Goal: Task Accomplishment & Management: Manage account settings

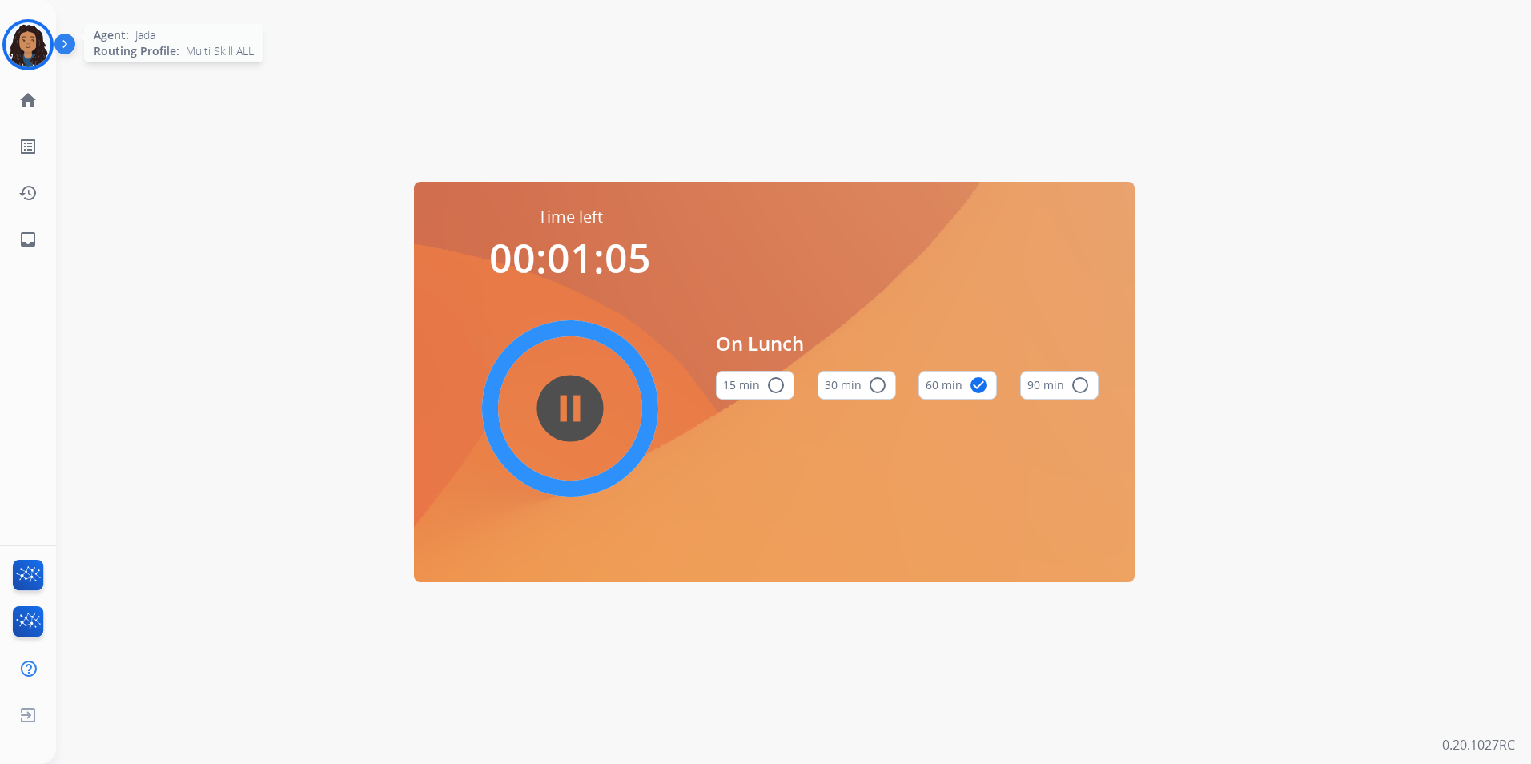
click at [48, 62] on div "Agent: [PERSON_NAME] Profile: Multi Skill ALL" at bounding box center [27, 44] width 51 height 51
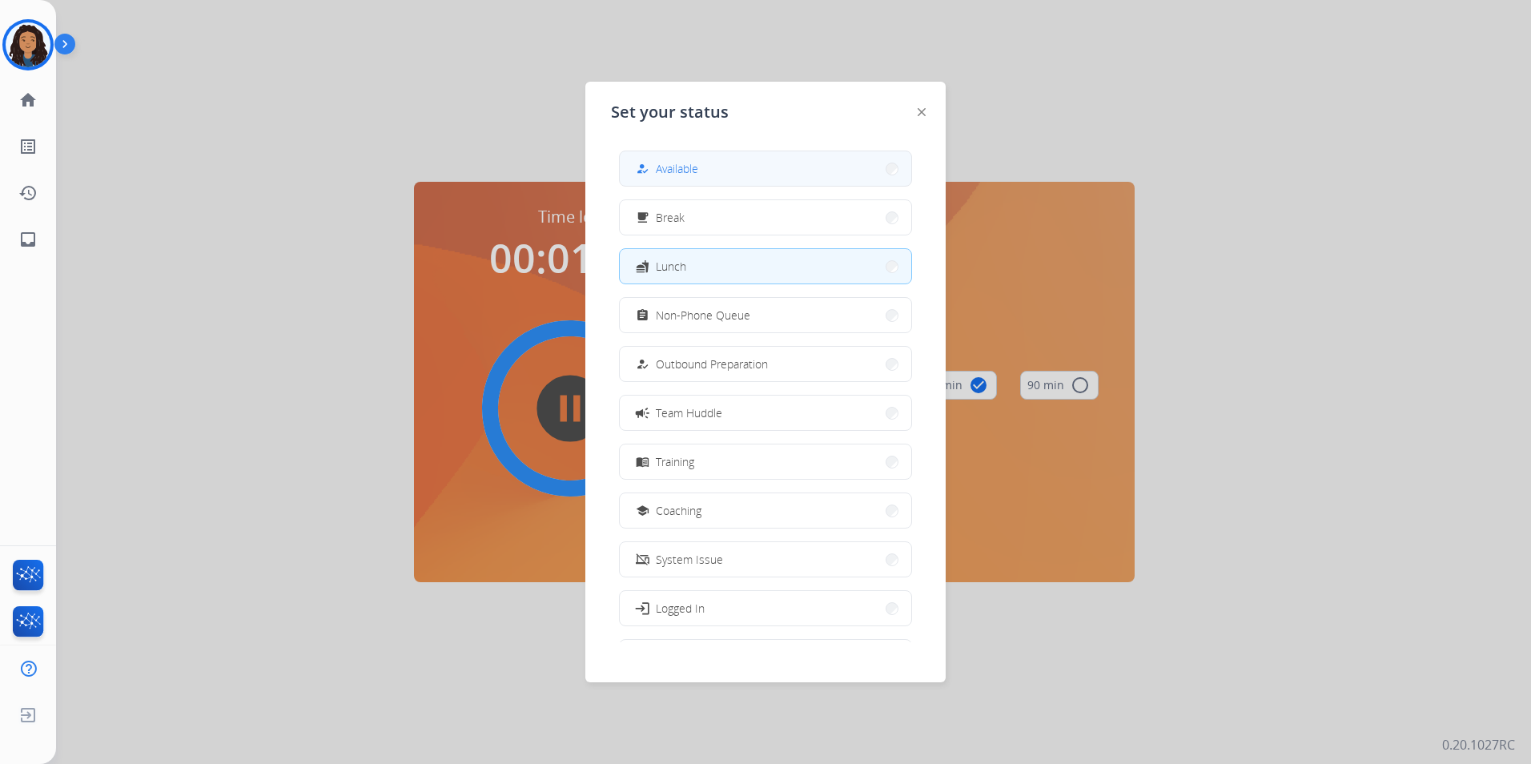
click at [760, 167] on button "how_to_reg Available" at bounding box center [766, 168] width 292 height 34
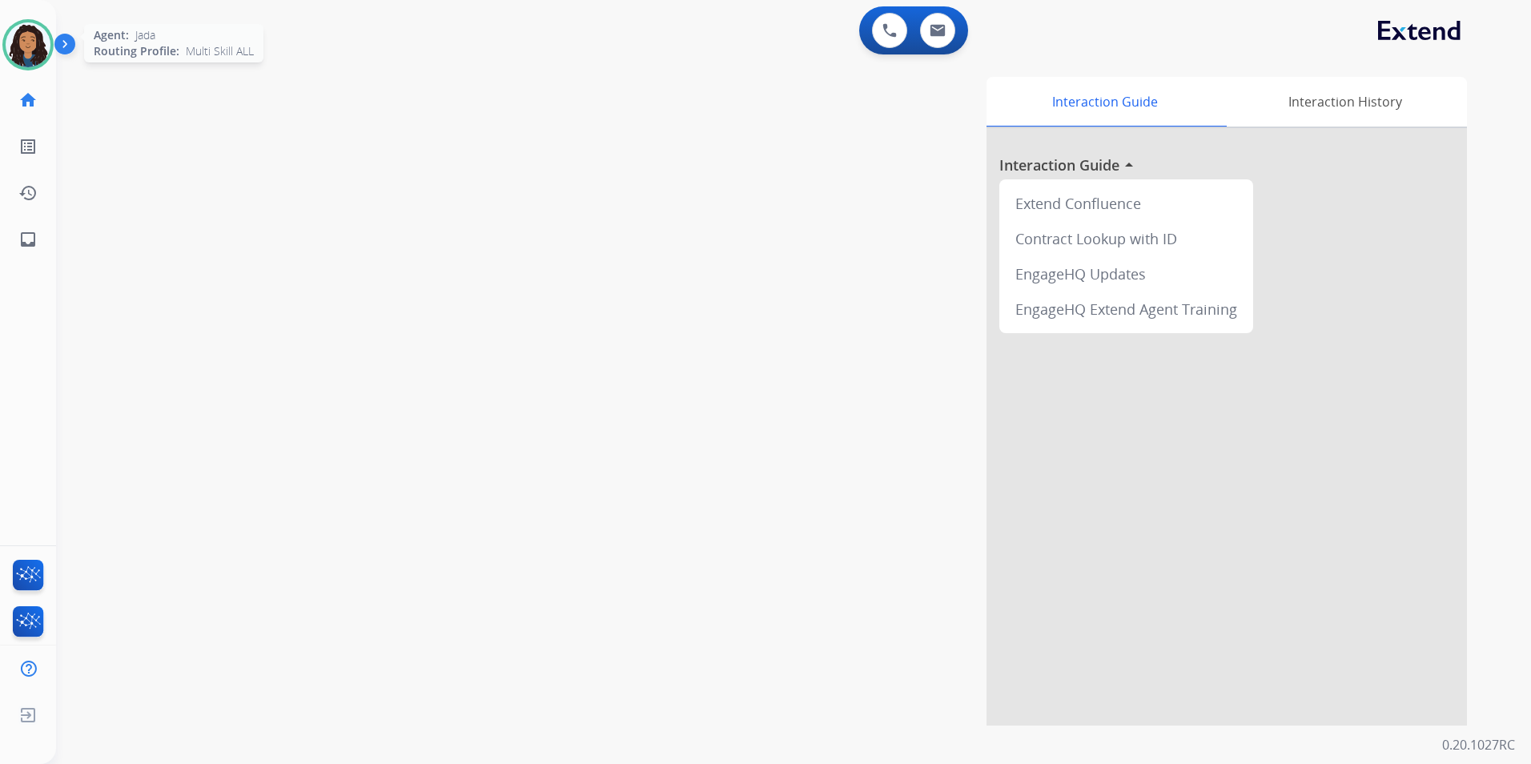
click at [39, 55] on img at bounding box center [28, 44] width 45 height 45
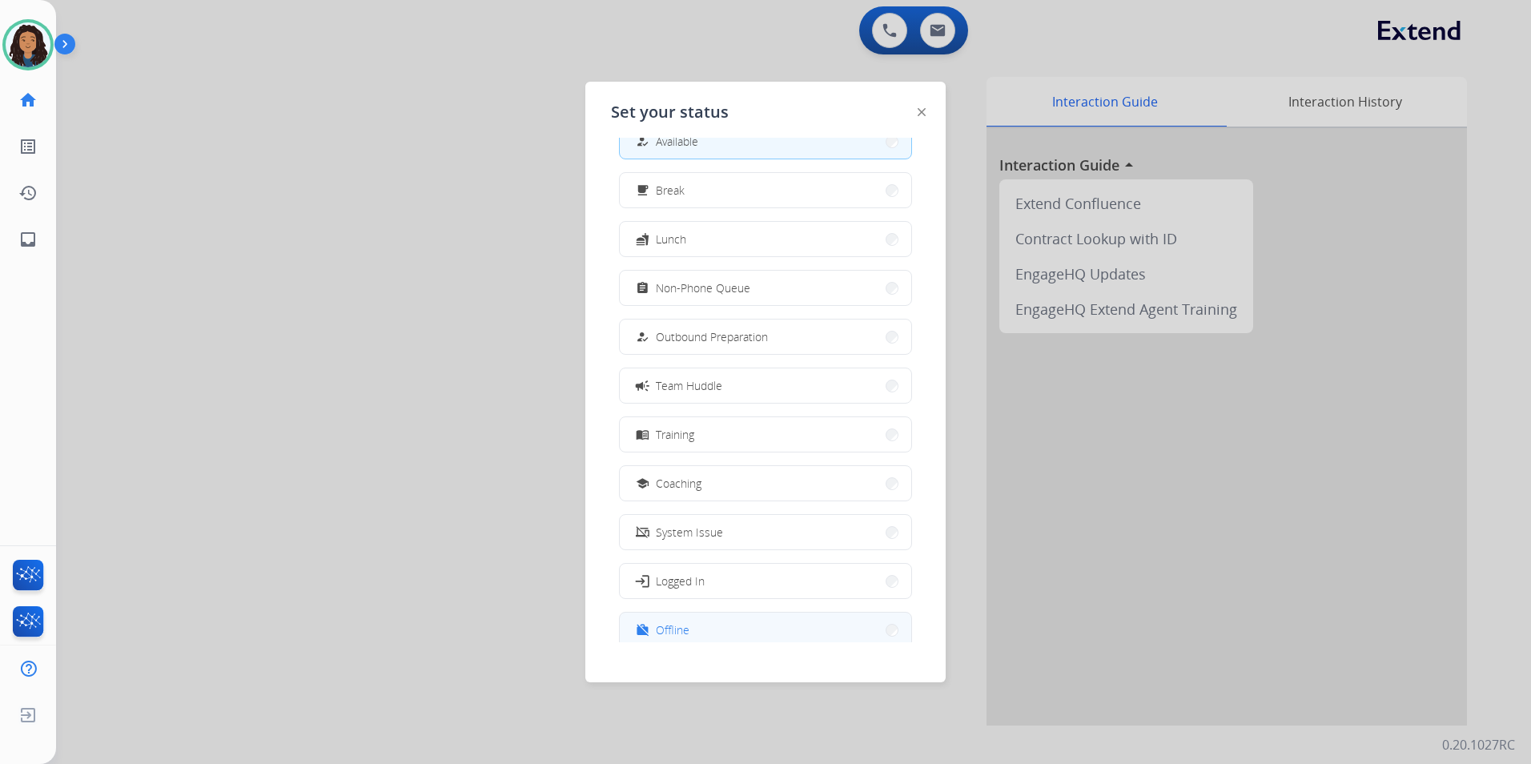
scroll to position [54, 0]
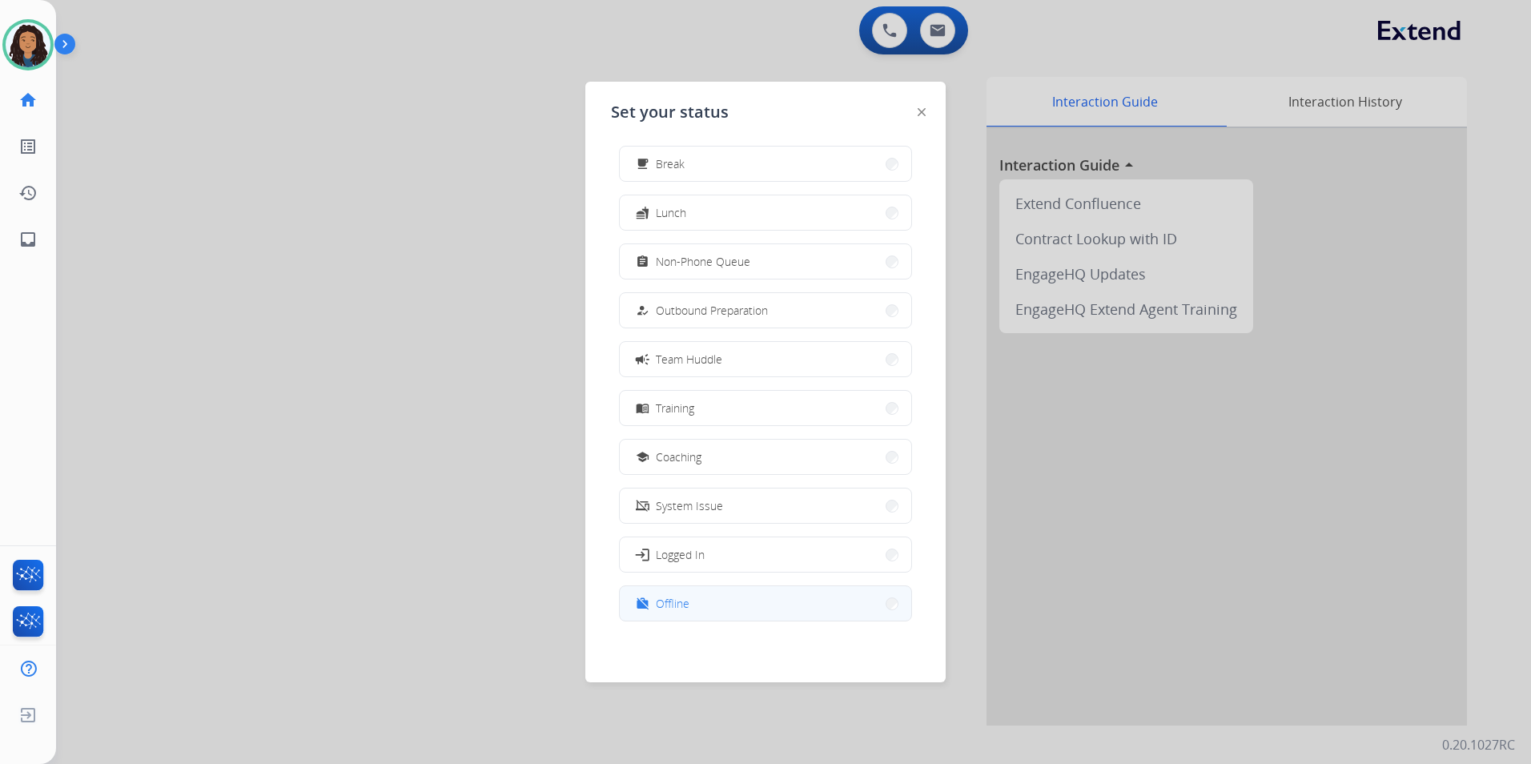
click at [708, 610] on button "work_off Offline" at bounding box center [766, 603] width 292 height 34
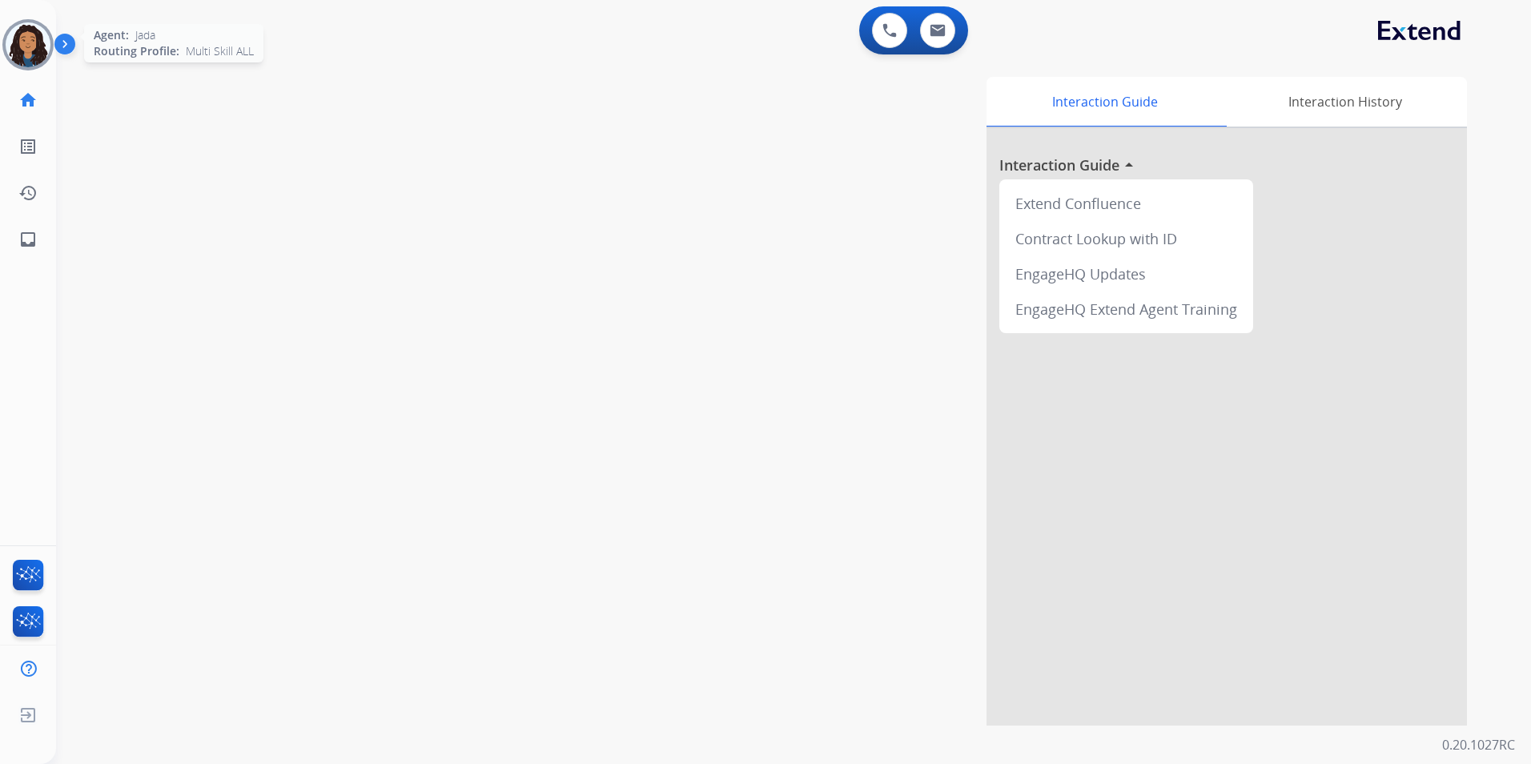
click at [15, 38] on img at bounding box center [28, 44] width 45 height 45
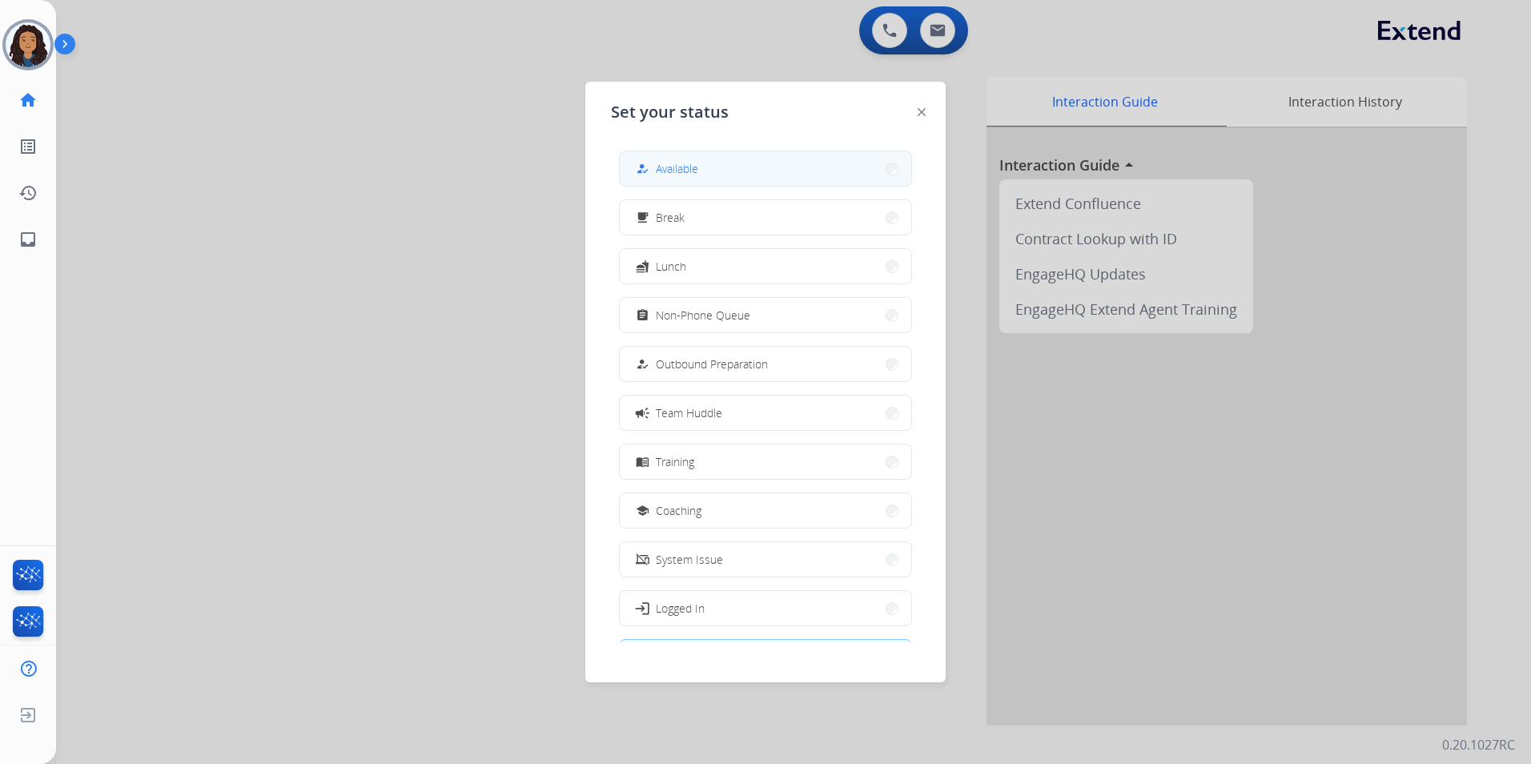
click at [844, 167] on button "how_to_reg Available" at bounding box center [766, 168] width 292 height 34
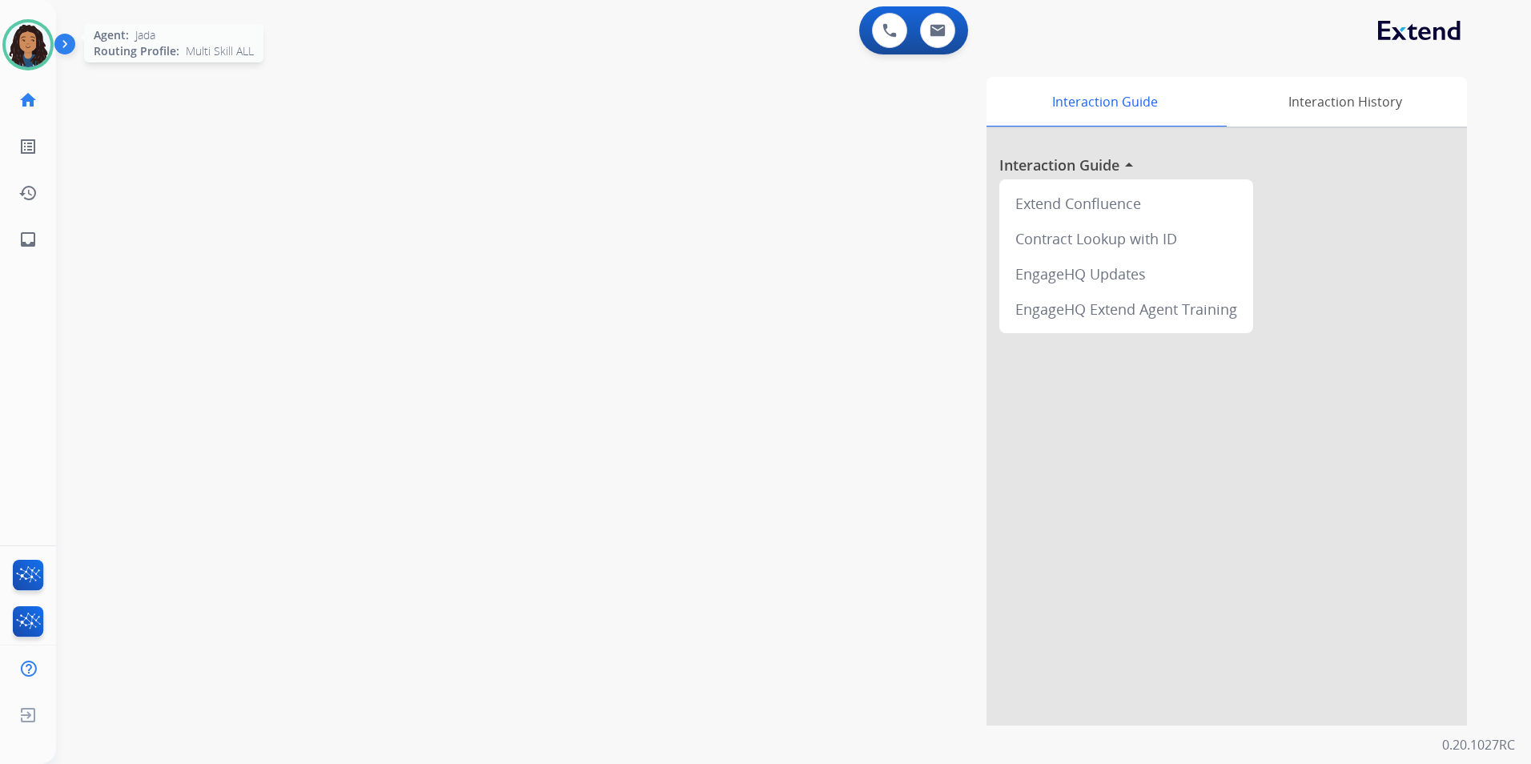
click at [40, 53] on img at bounding box center [28, 44] width 45 height 45
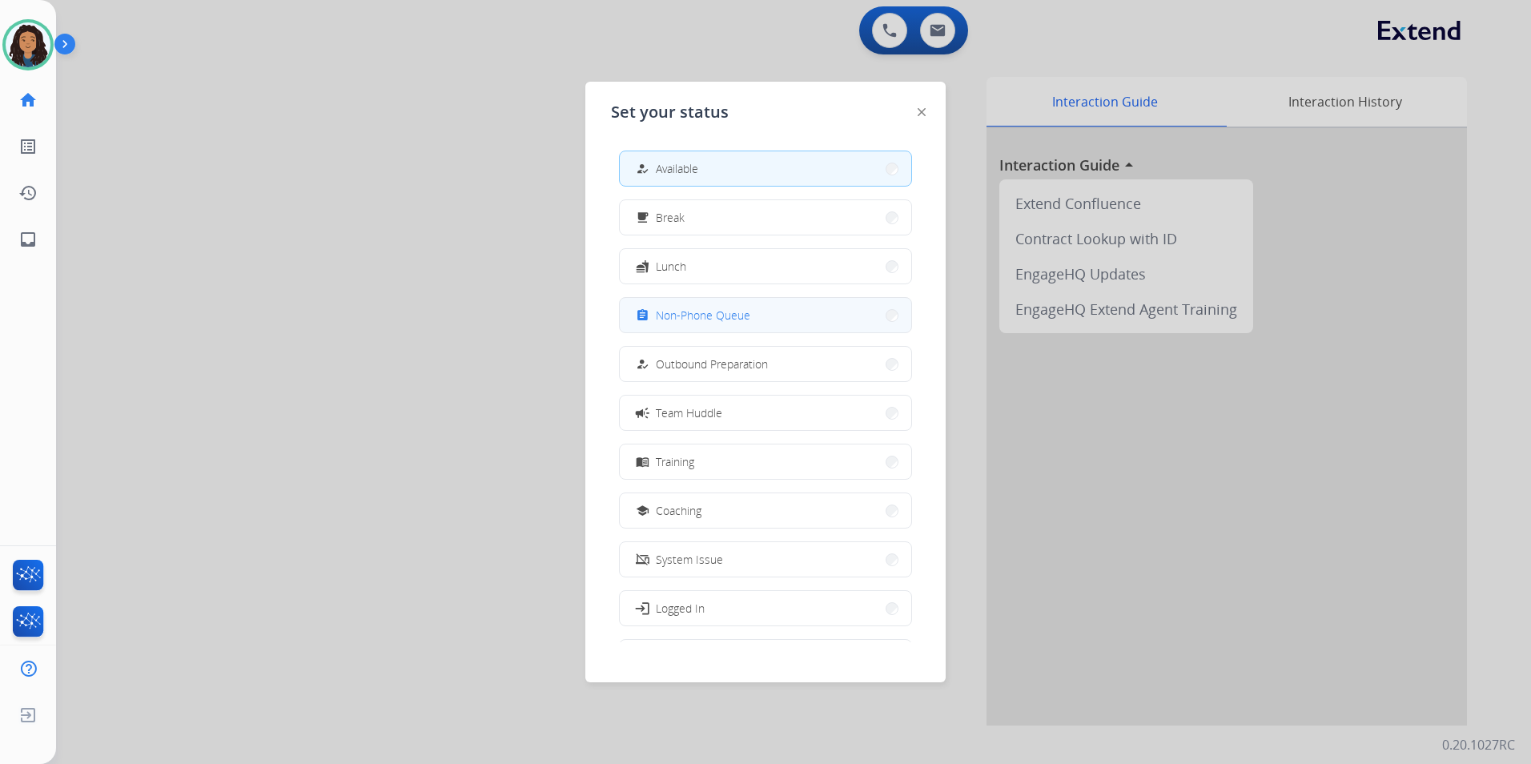
click at [723, 312] on span "Non-Phone Queue" at bounding box center [703, 315] width 95 height 17
